Goal: Information Seeking & Learning: Learn about a topic

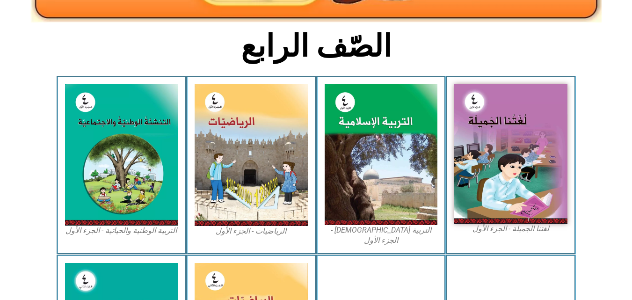
scroll to position [215, 0]
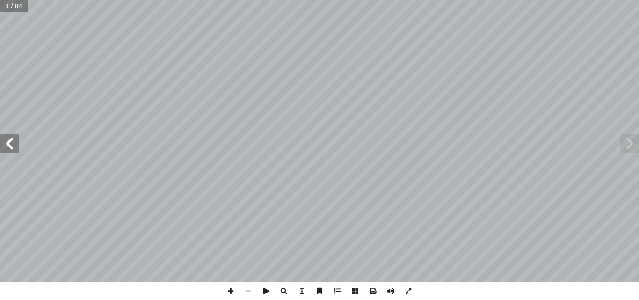
click at [0, 141] on span at bounding box center [9, 143] width 19 height 19
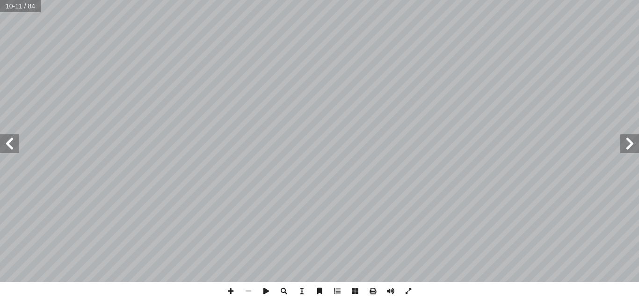
click at [0, 141] on span at bounding box center [9, 143] width 19 height 19
click at [11, 211] on div "1 ٢ � ، ل ٍ نــور ْ ــن ِ م َ ــة َ ك ِ ئ لا َ عالــى الم َ ت ُ ــه ّ الل َ ــق…" at bounding box center [319, 141] width 639 height 282
